Goal: Obtain resource: Obtain resource

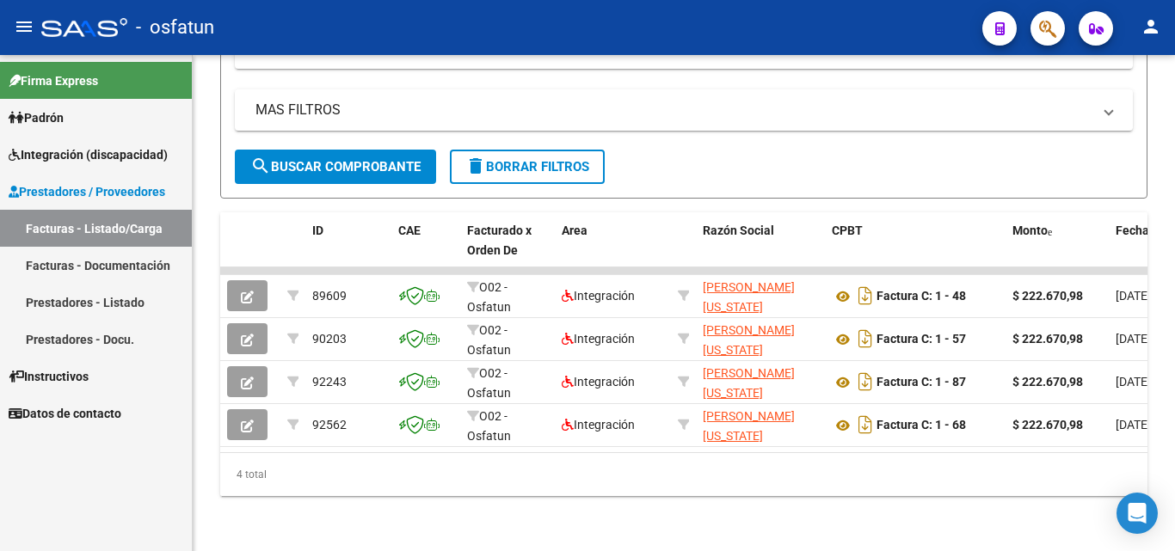
scroll to position [540, 0]
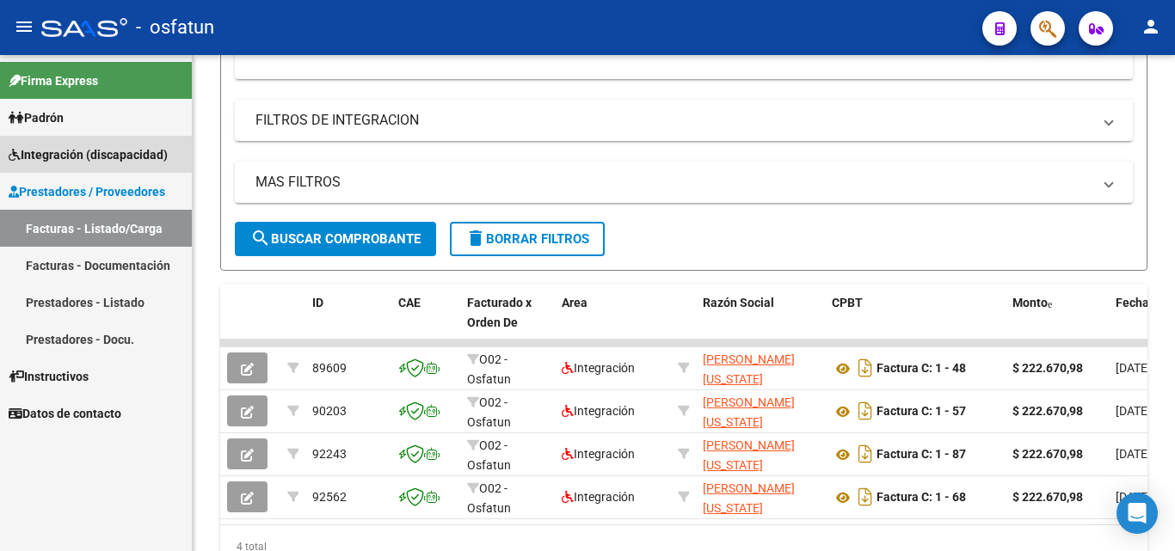
click at [111, 163] on span "Integración (discapacidad)" at bounding box center [88, 154] width 159 height 19
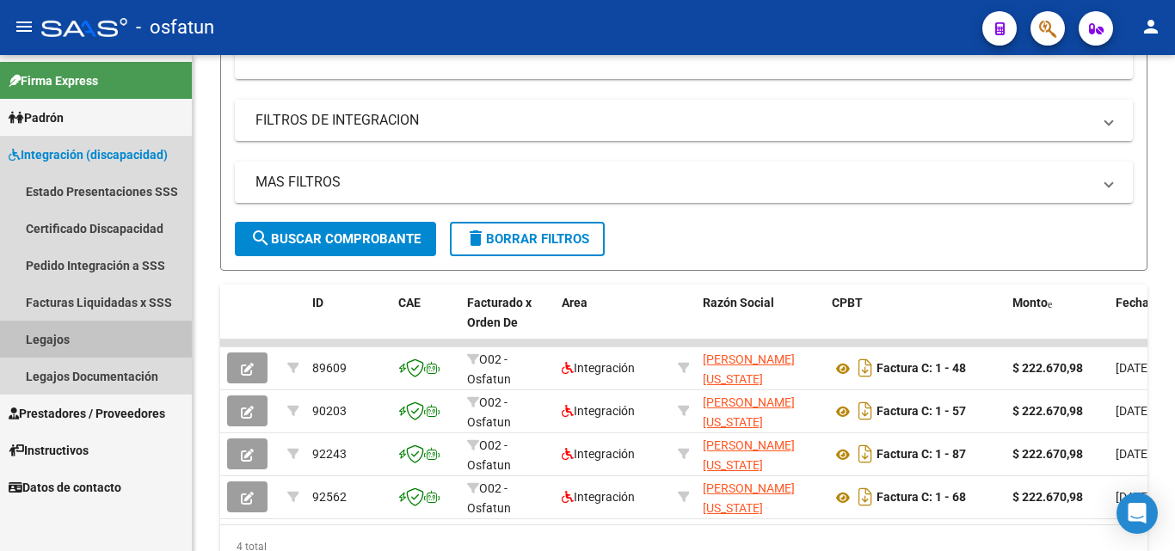
drag, startPoint x: 89, startPoint y: 341, endPoint x: 174, endPoint y: 341, distance: 84.3
click at [89, 339] on link "Legajos" at bounding box center [96, 339] width 192 height 37
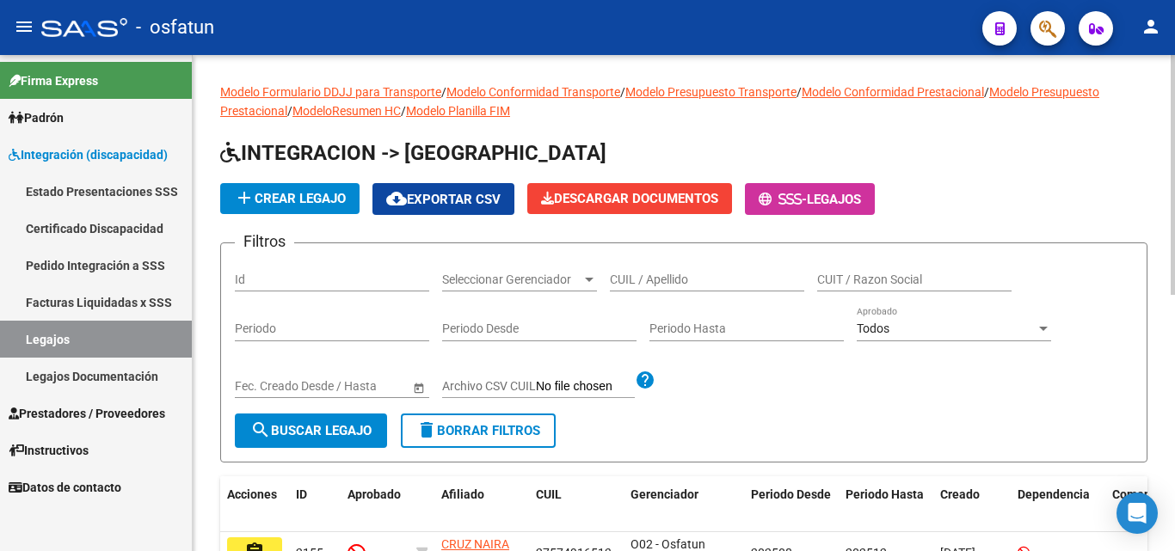
click at [716, 278] on input "CUIL / Apellido" at bounding box center [707, 280] width 194 height 15
type input "20587245621"
click at [279, 437] on span "search Buscar Legajo" at bounding box center [310, 430] width 121 height 15
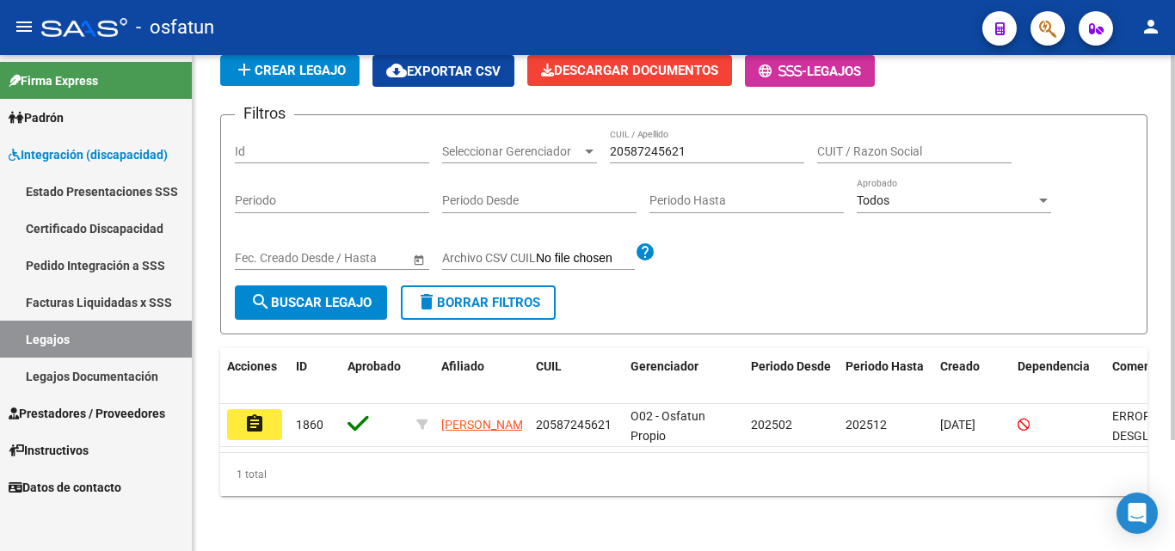
scroll to position [143, 0]
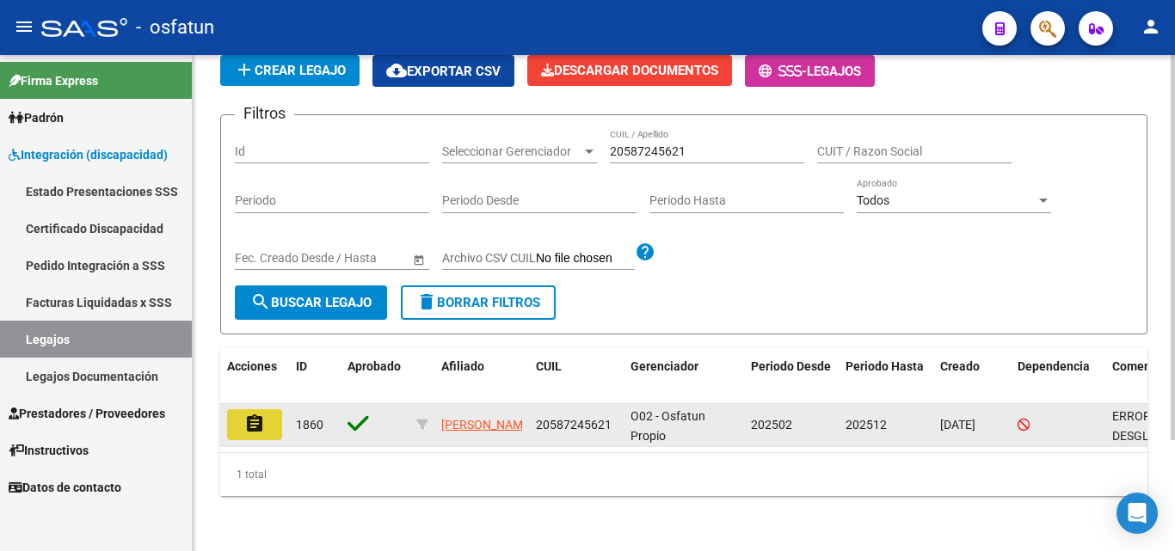
click at [245, 414] on mat-icon "assignment" at bounding box center [254, 424] width 21 height 21
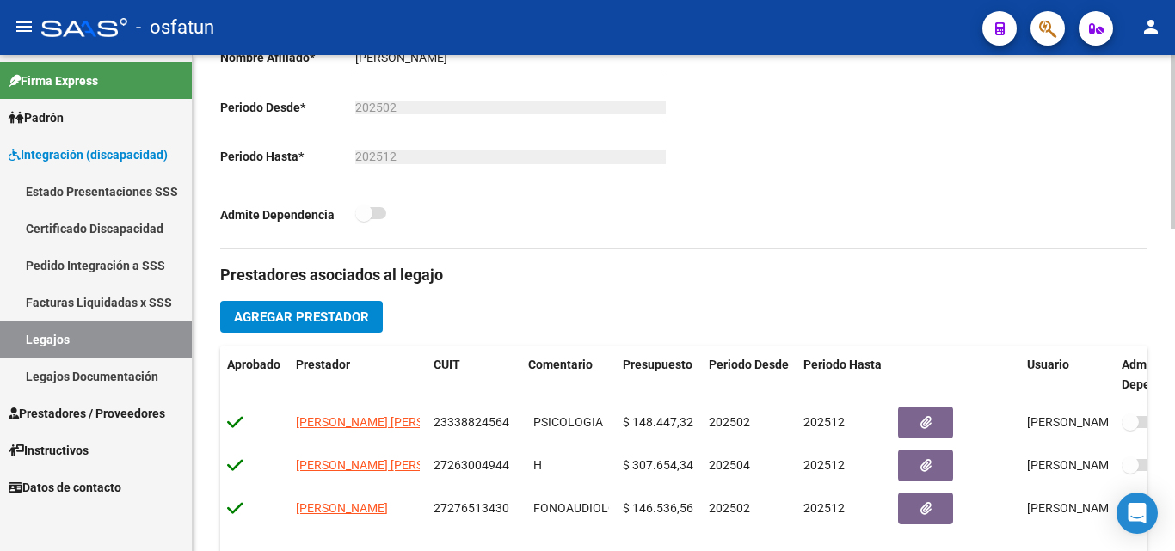
scroll to position [516, 0]
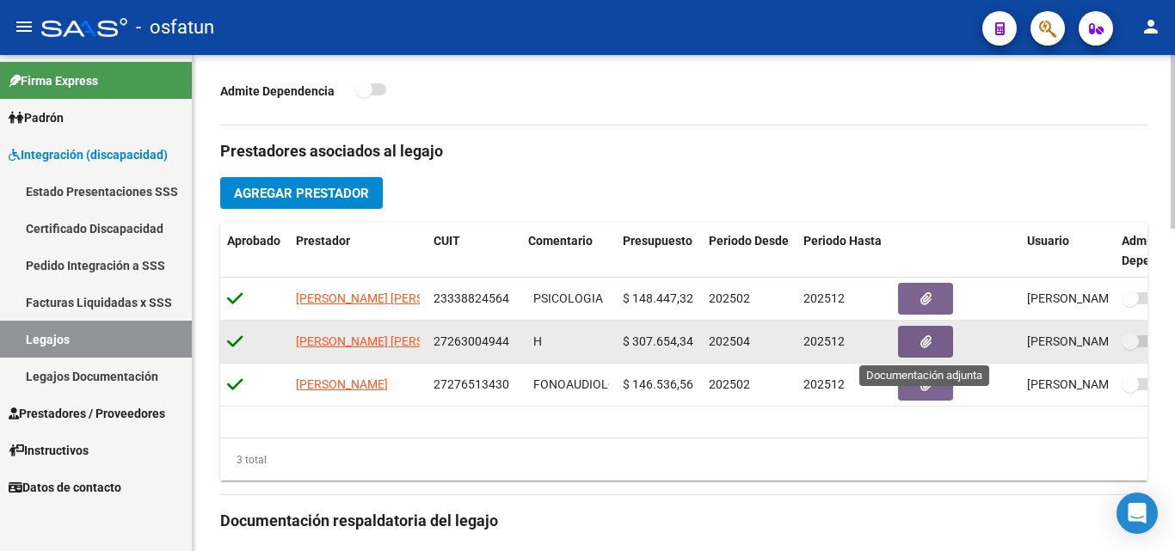
click at [931, 336] on button "button" at bounding box center [925, 342] width 55 height 32
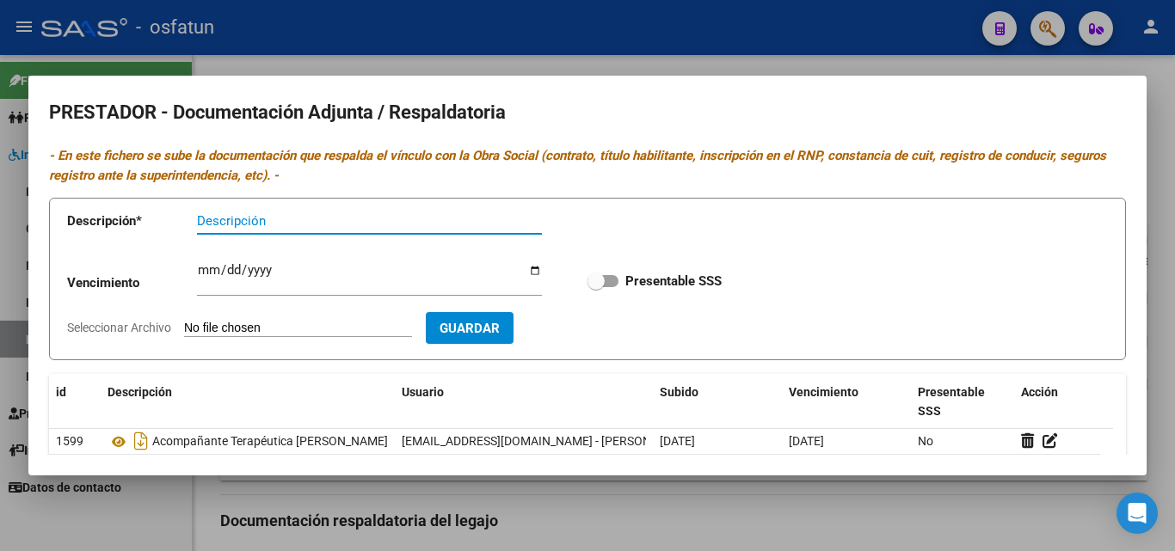
click at [1067, 66] on div at bounding box center [587, 275] width 1175 height 551
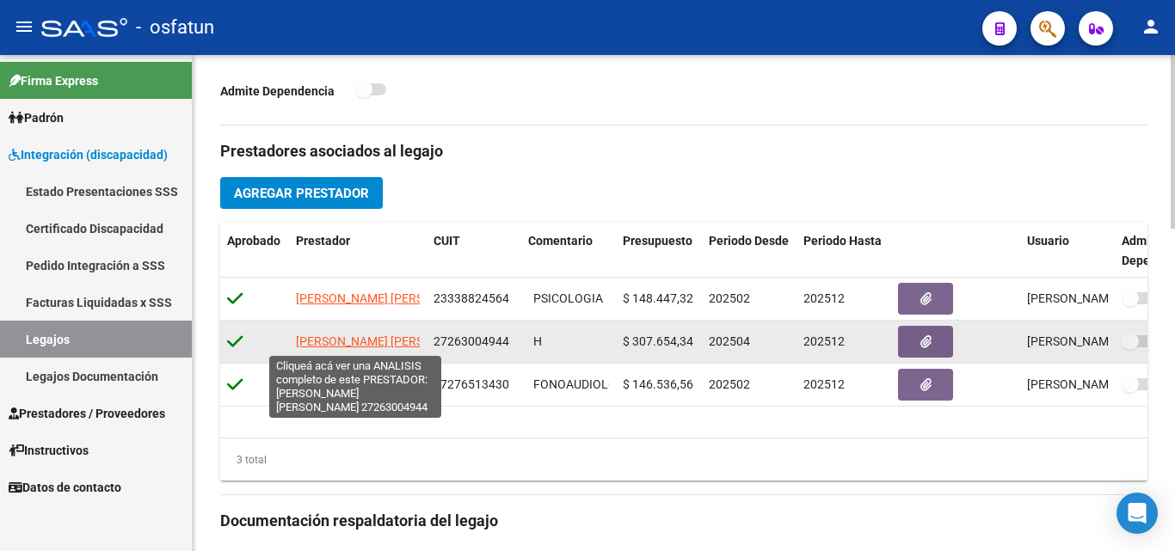
click at [334, 344] on span "[PERSON_NAME] [PERSON_NAME]" at bounding box center [389, 342] width 187 height 14
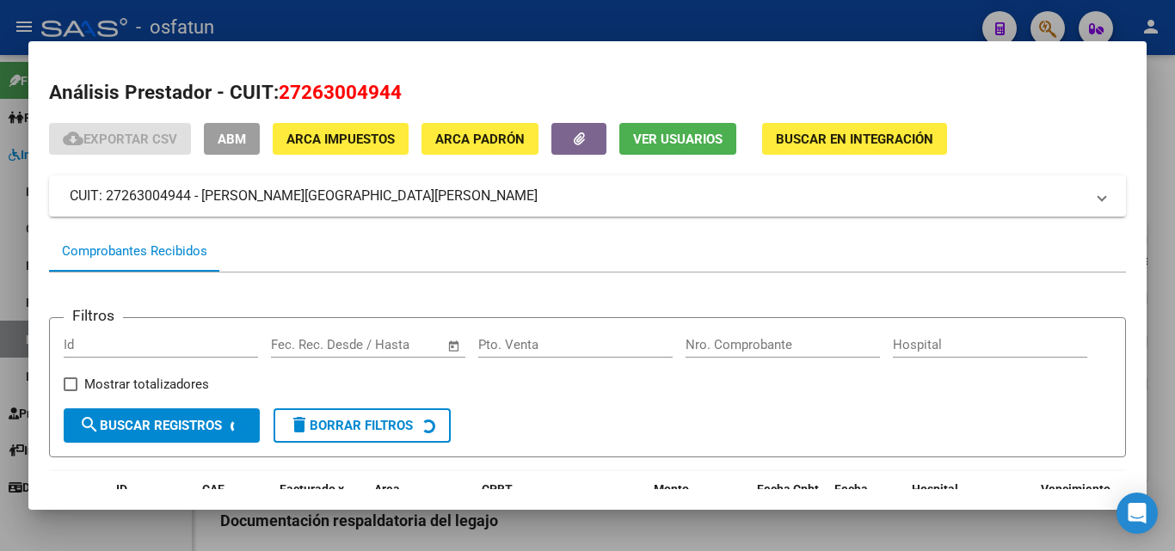
drag, startPoint x: 1156, startPoint y: 89, endPoint x: 1115, endPoint y: 121, distance: 52.7
click at [1155, 89] on div at bounding box center [587, 275] width 1175 height 551
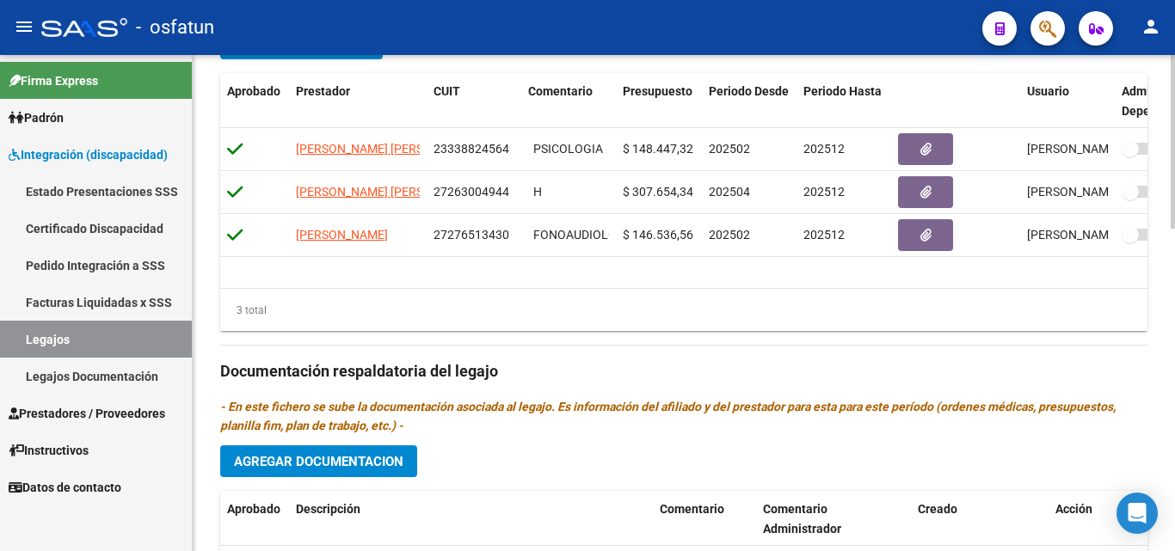
scroll to position [688, 0]
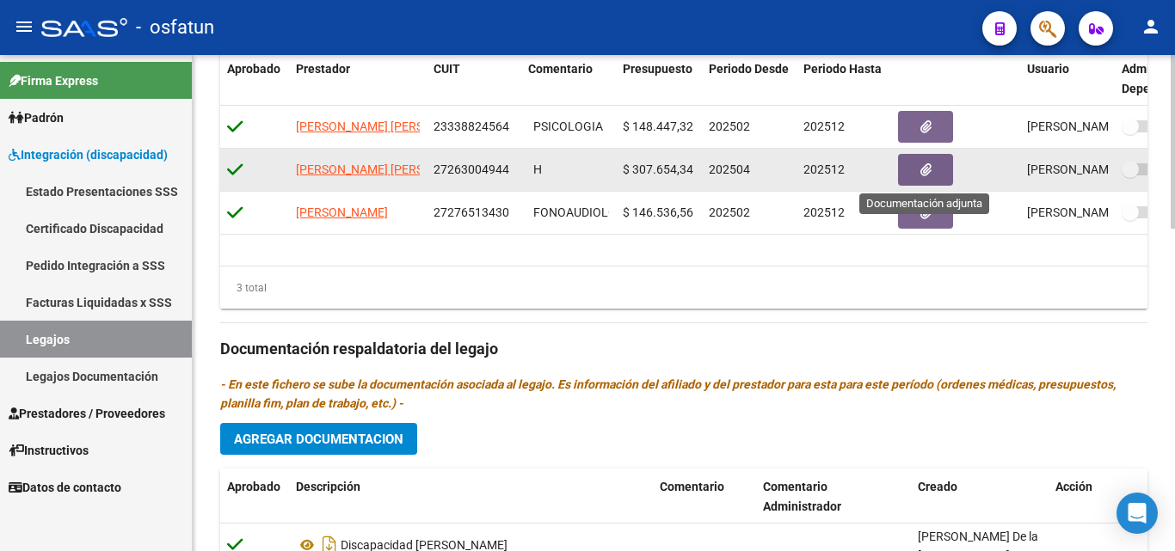
click at [925, 171] on icon "button" at bounding box center [925, 169] width 11 height 13
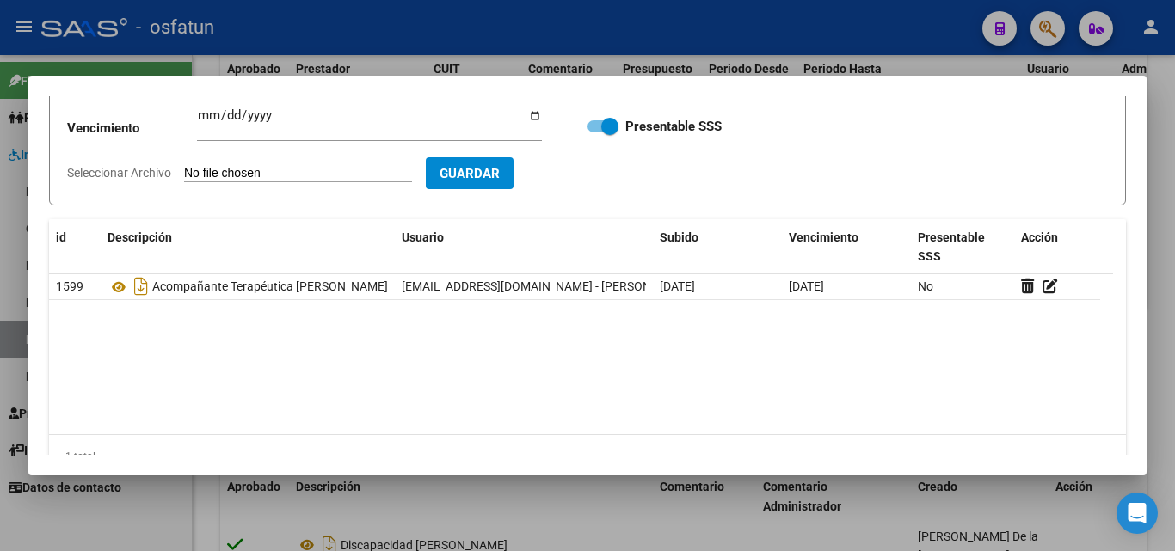
scroll to position [172, 0]
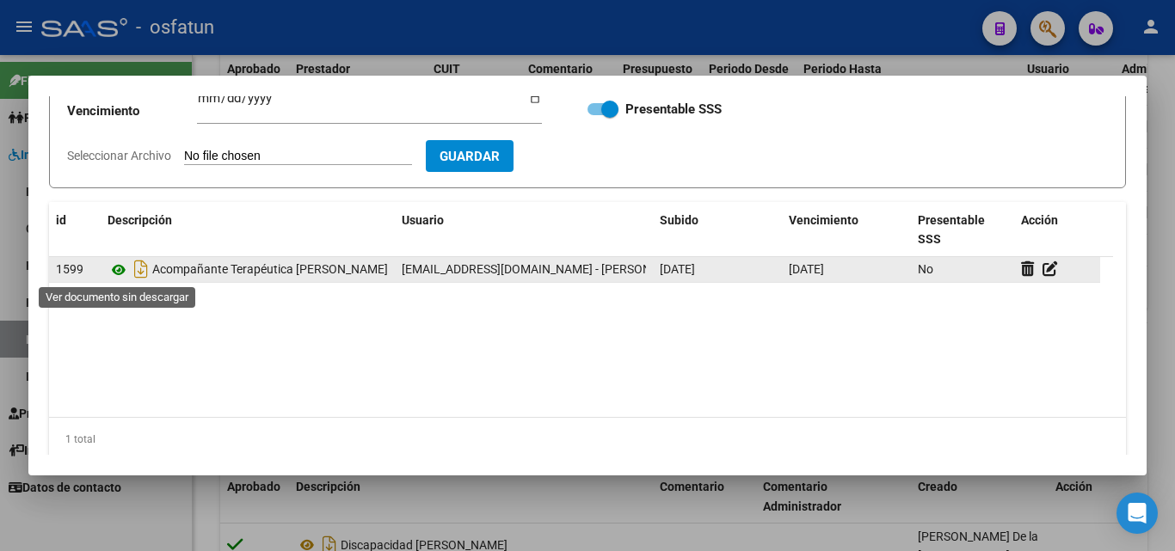
click at [120, 272] on icon at bounding box center [119, 270] width 22 height 21
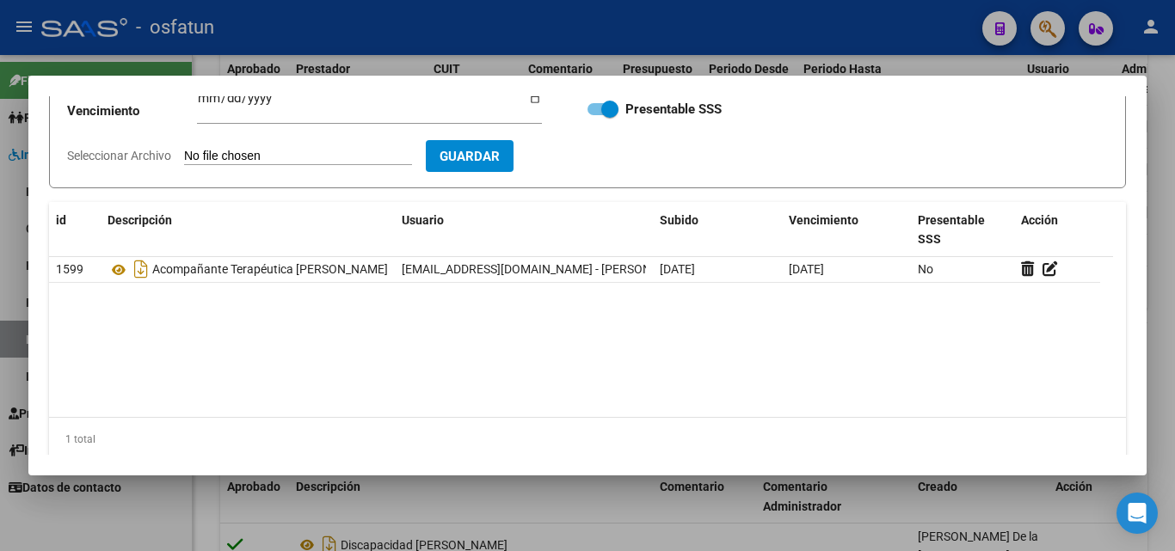
click at [1169, 104] on div at bounding box center [587, 275] width 1175 height 551
